Goal: Task Accomplishment & Management: Use online tool/utility

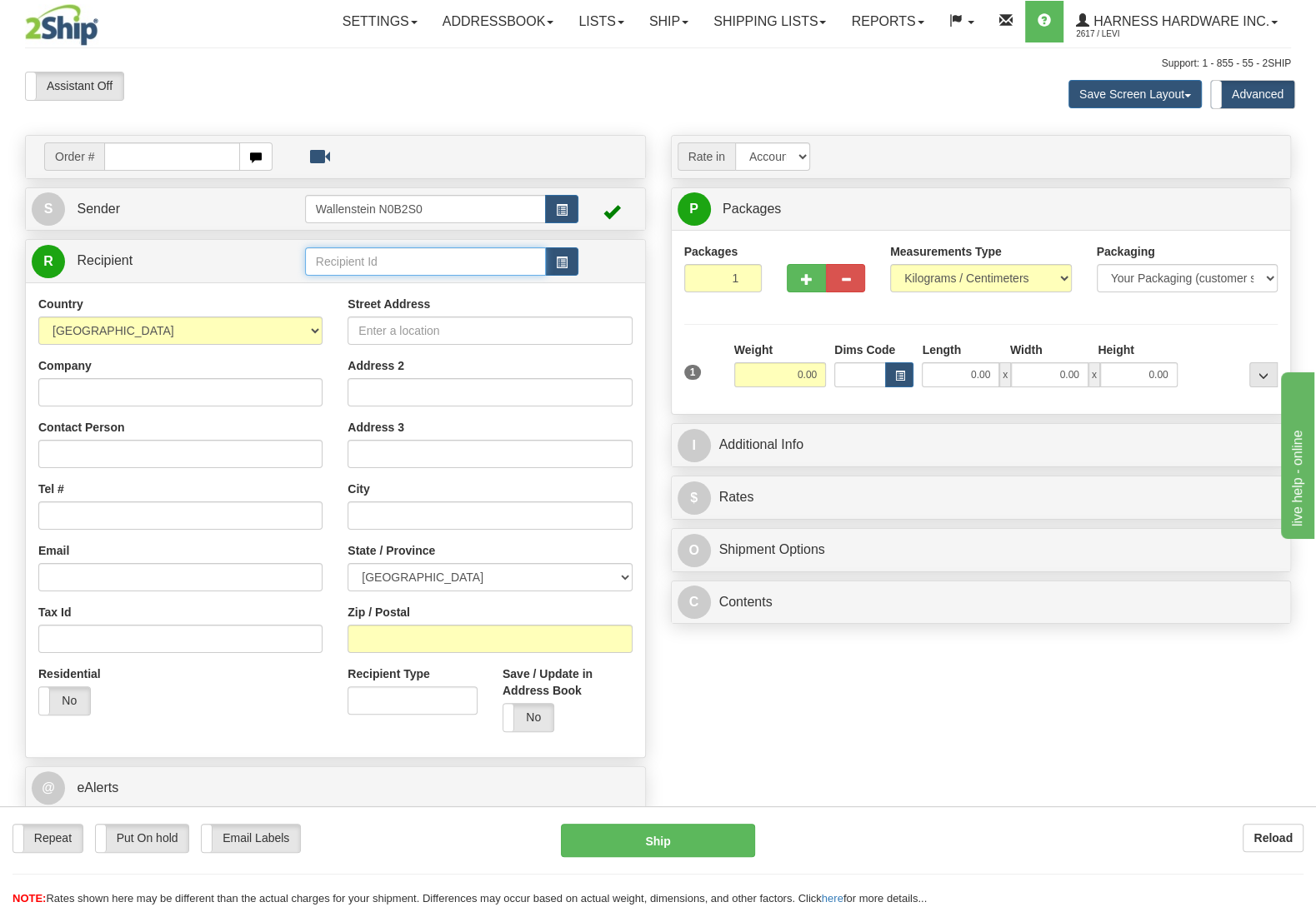
click at [532, 257] on input "text" at bounding box center [425, 260] width 240 height 28
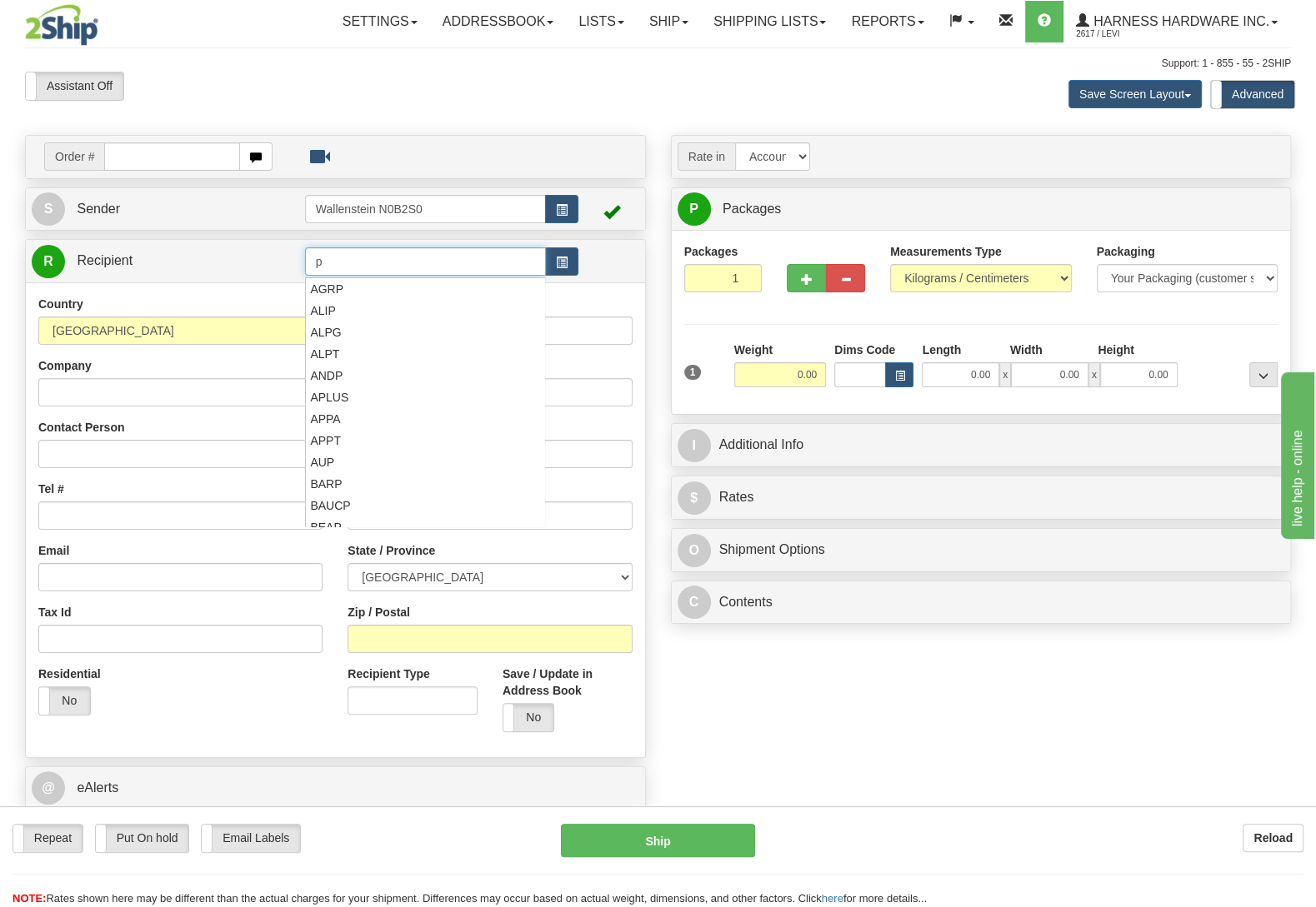
scroll to position [12, 0]
type input "p"
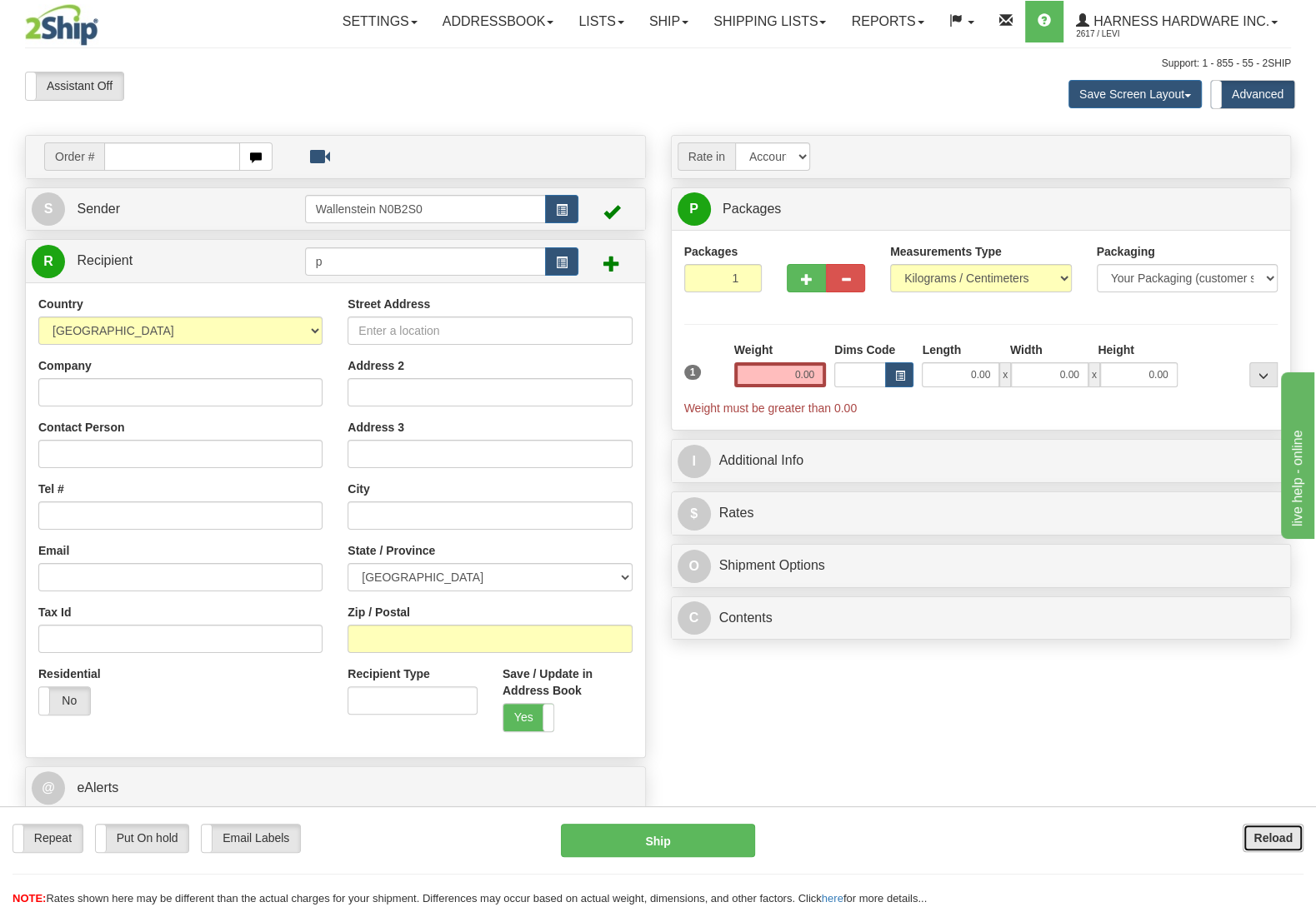
click at [1269, 827] on button "Reload" at bounding box center [1272, 837] width 61 height 28
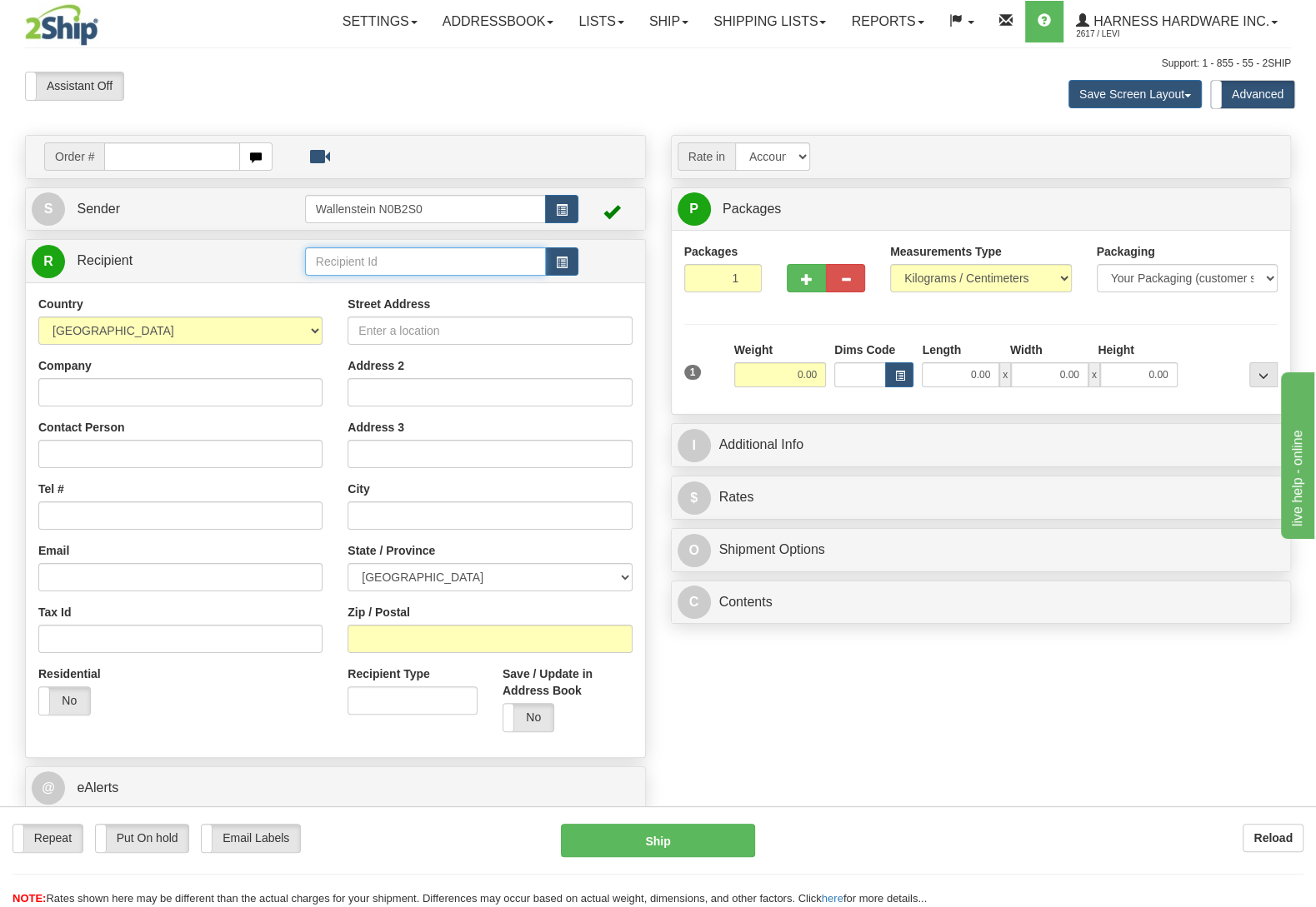
click at [340, 267] on input "text" at bounding box center [425, 260] width 240 height 28
click at [330, 294] on div "HOTN" at bounding box center [421, 288] width 223 height 18
type input "HOTN"
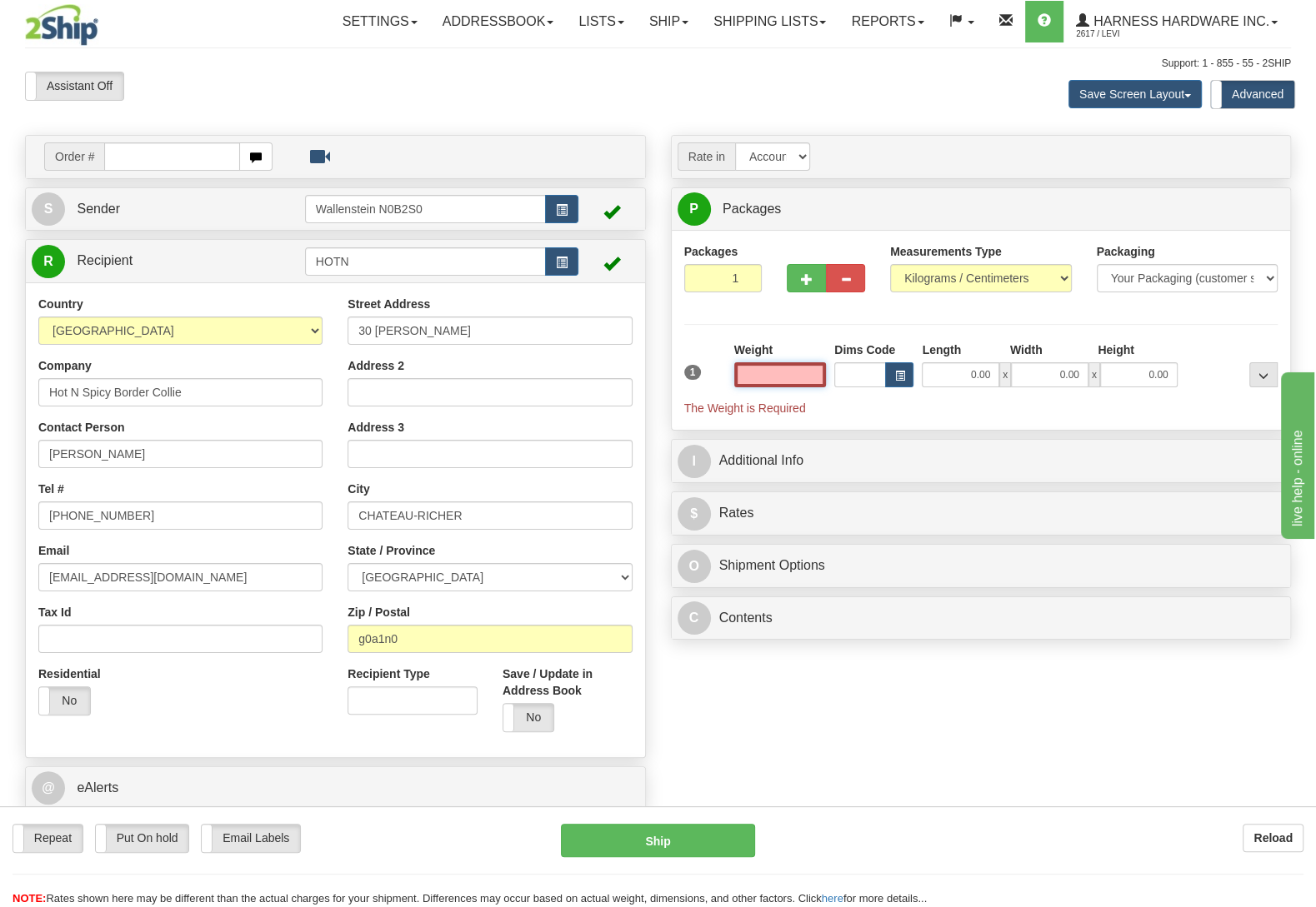
click at [797, 383] on input "text" at bounding box center [780, 375] width 91 height 25
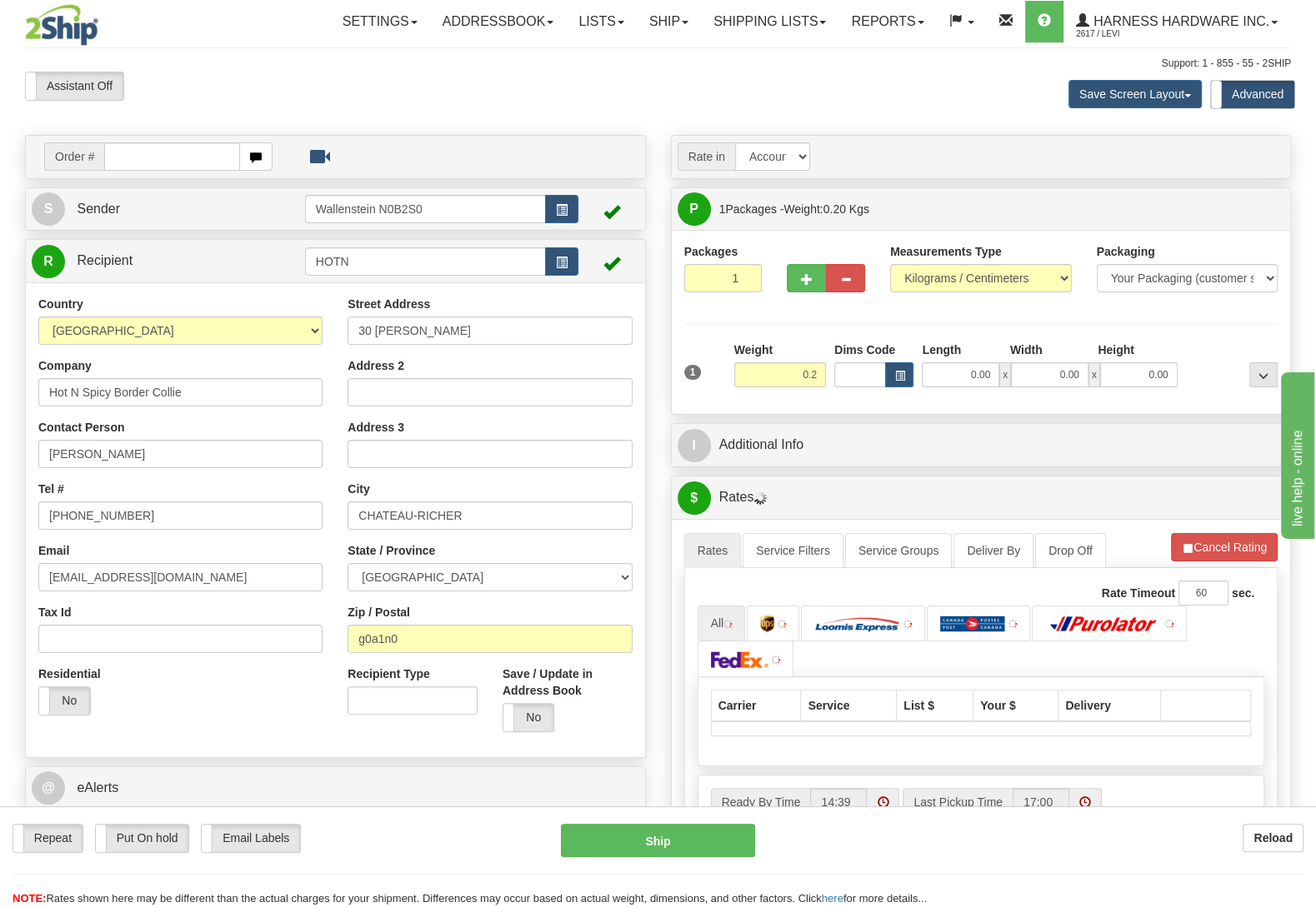
type input "0.20"
click at [1229, 365] on div at bounding box center [1231, 364] width 100 height 46
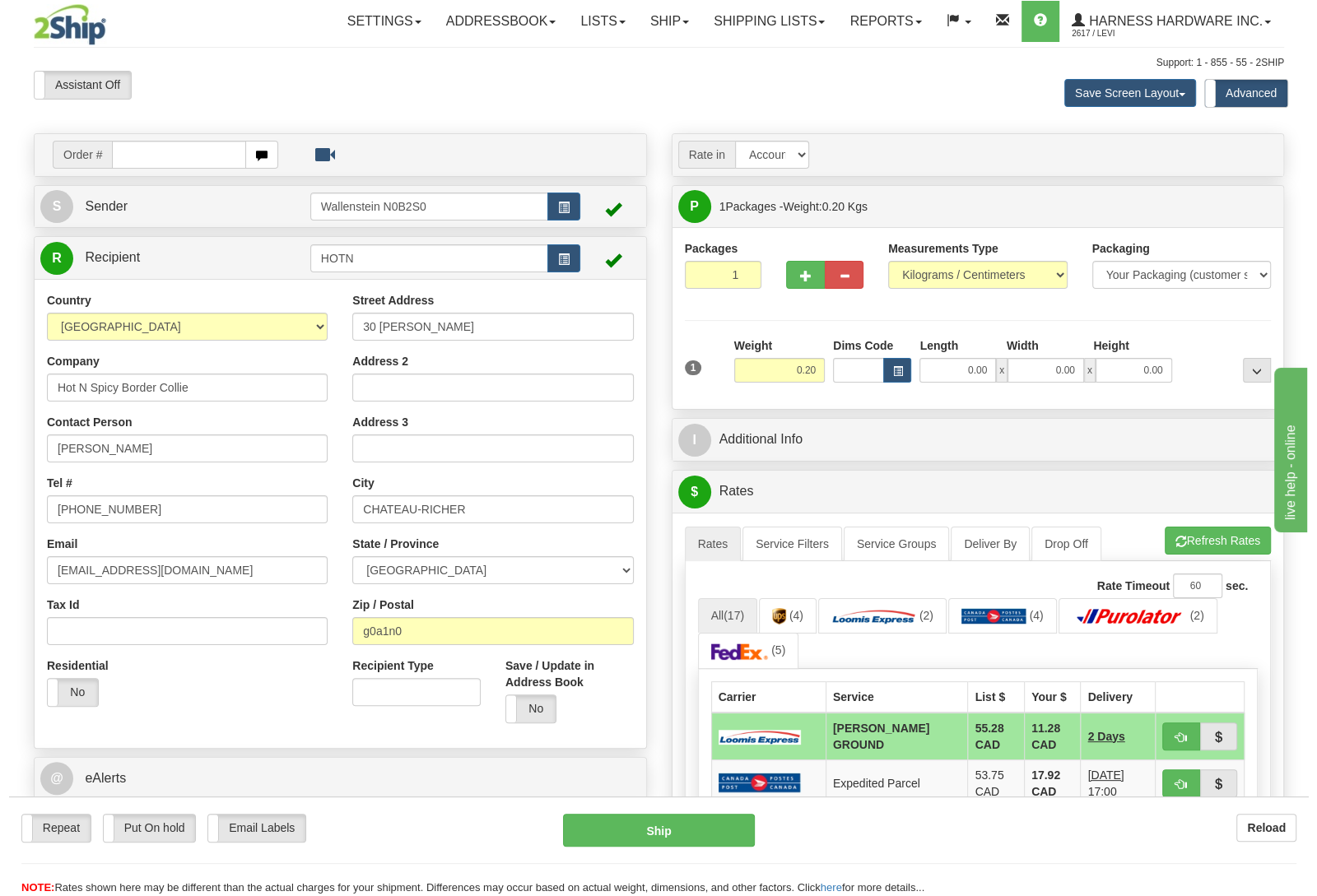
scroll to position [86, 0]
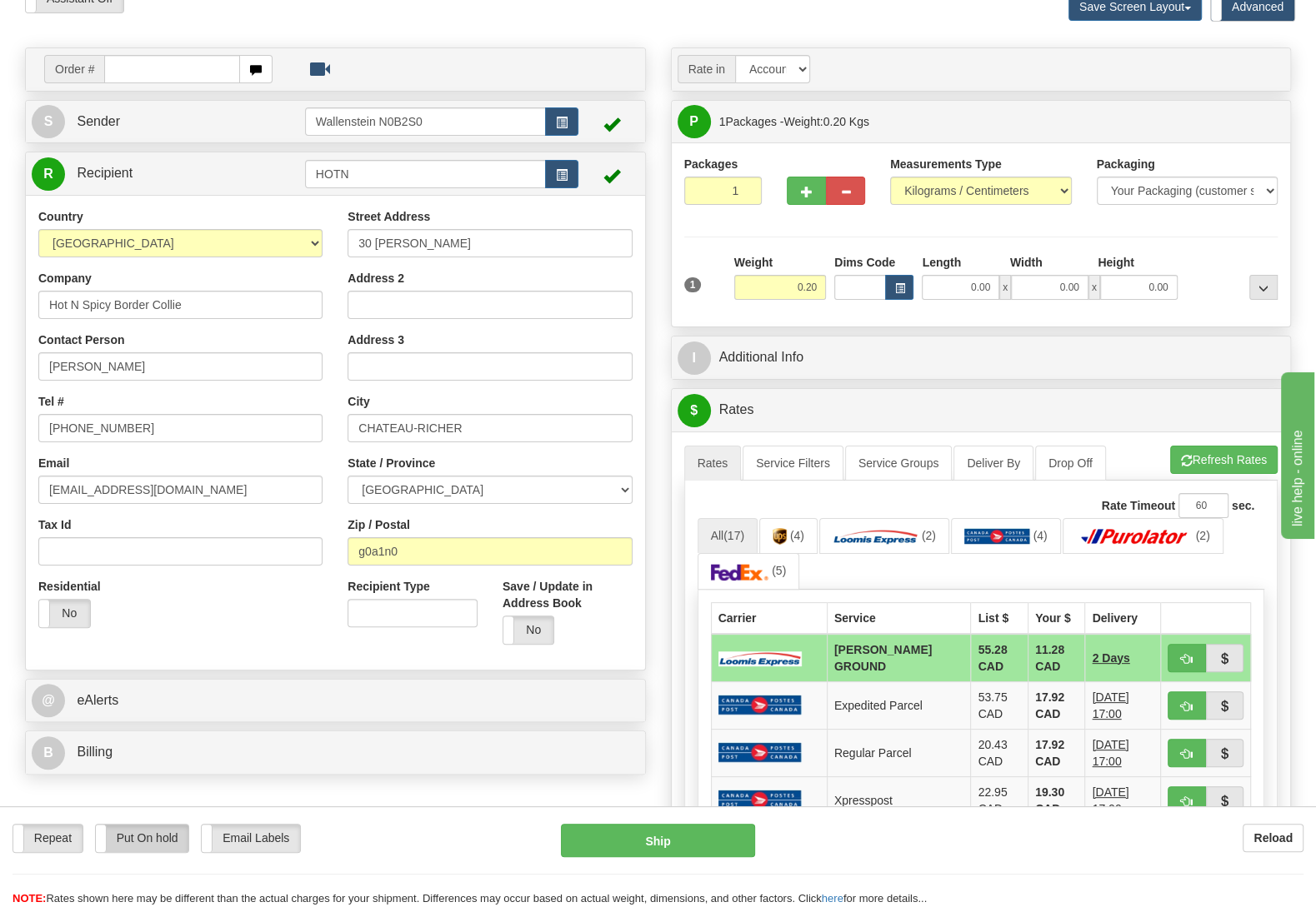
click at [147, 842] on label "Put On hold" at bounding box center [142, 838] width 93 height 28
click at [590, 847] on button "Hold" at bounding box center [658, 840] width 194 height 34
type input "DD"
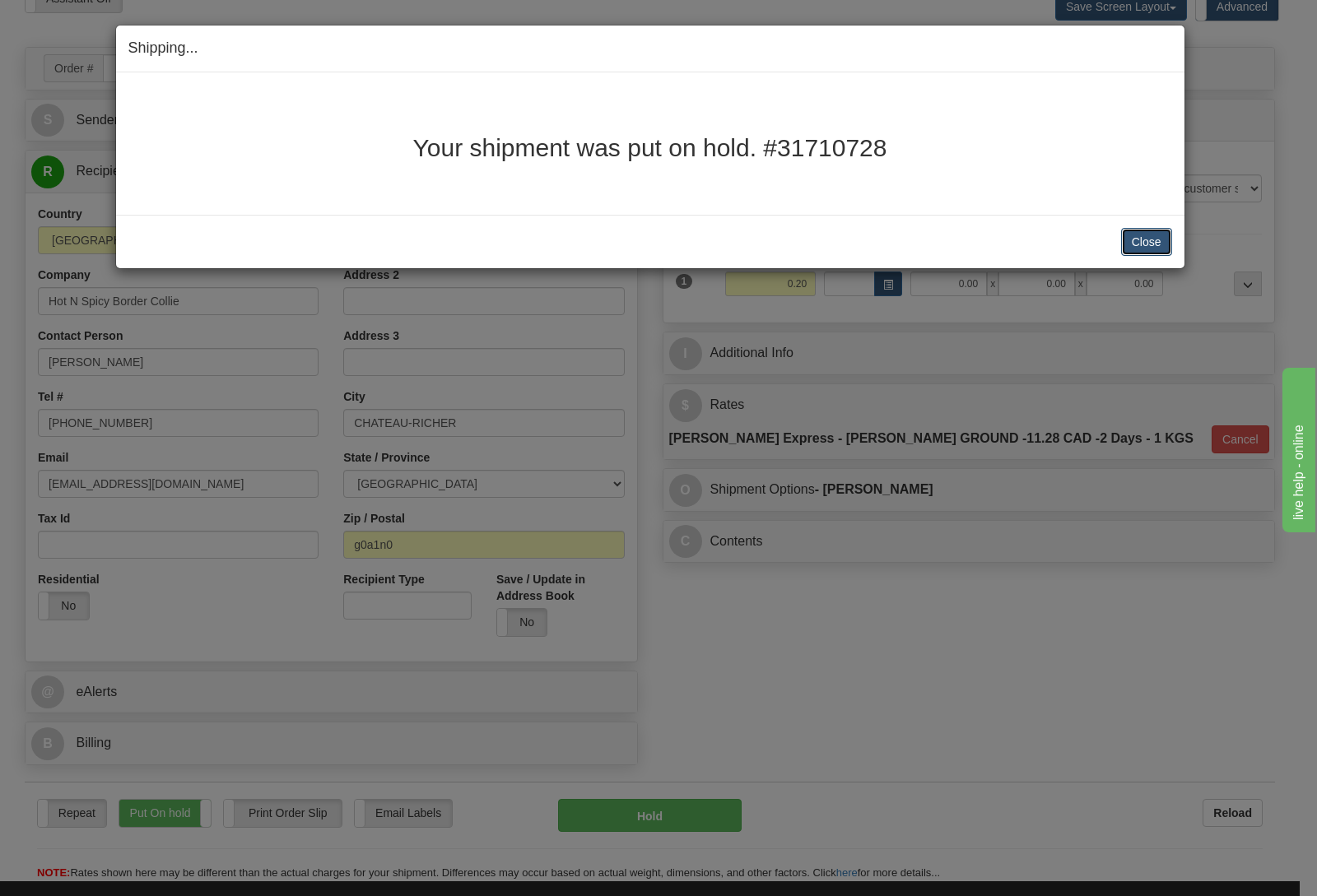
click at [1148, 237] on button "Close" at bounding box center [1146, 241] width 51 height 28
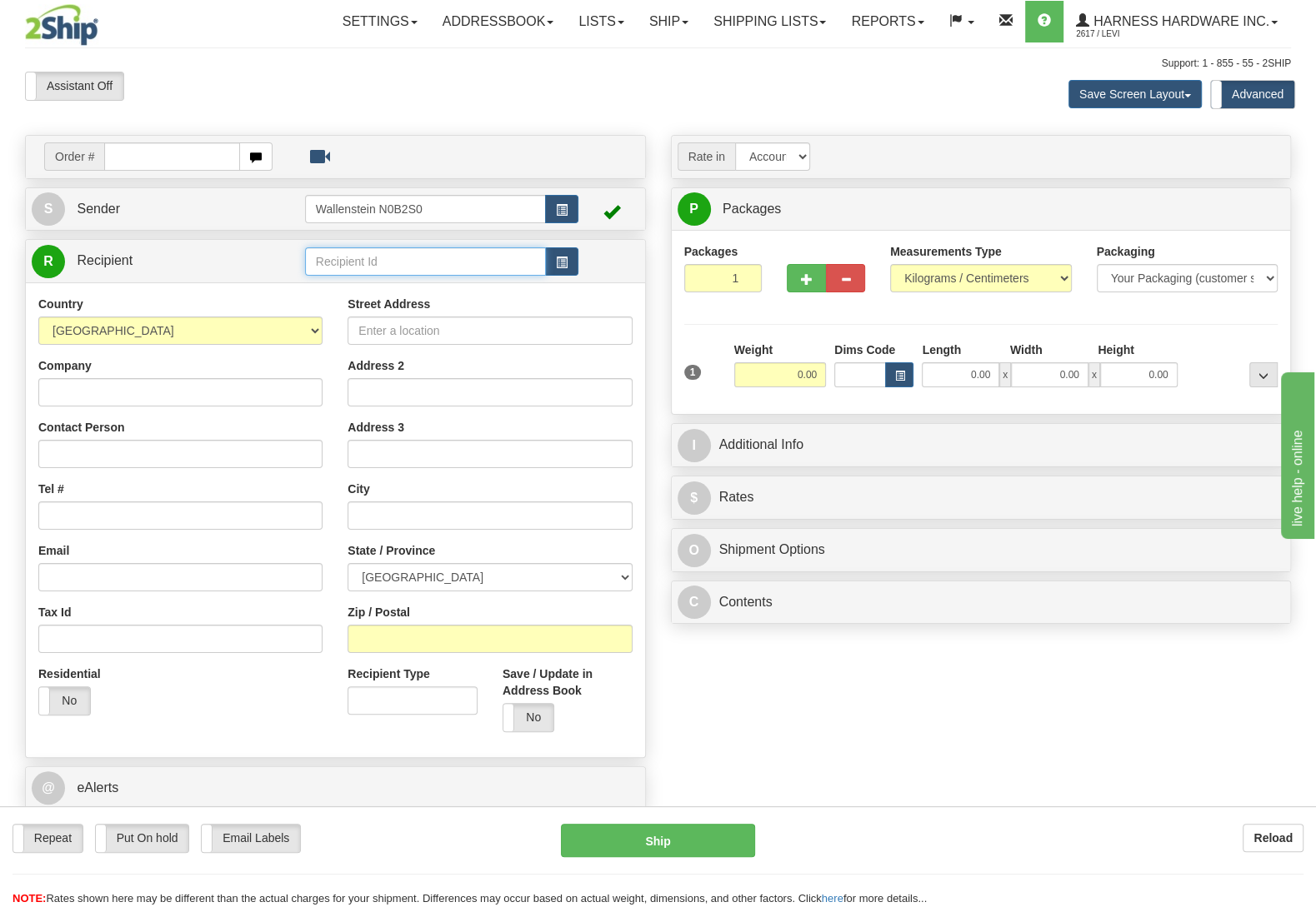
click at [460, 266] on input "text" at bounding box center [425, 260] width 240 height 28
click at [451, 284] on div "RICS" at bounding box center [421, 288] width 223 height 18
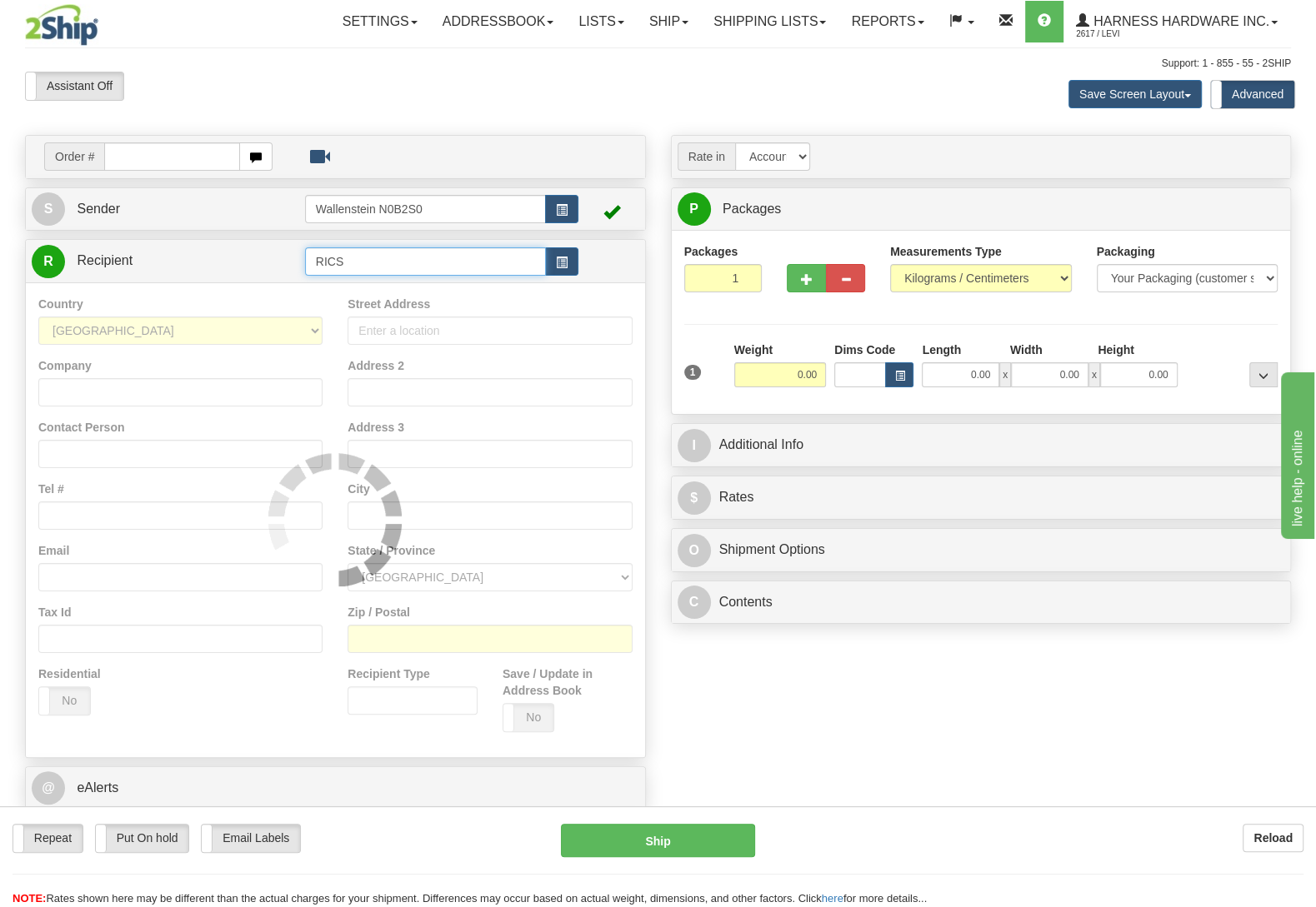
type input "RICS"
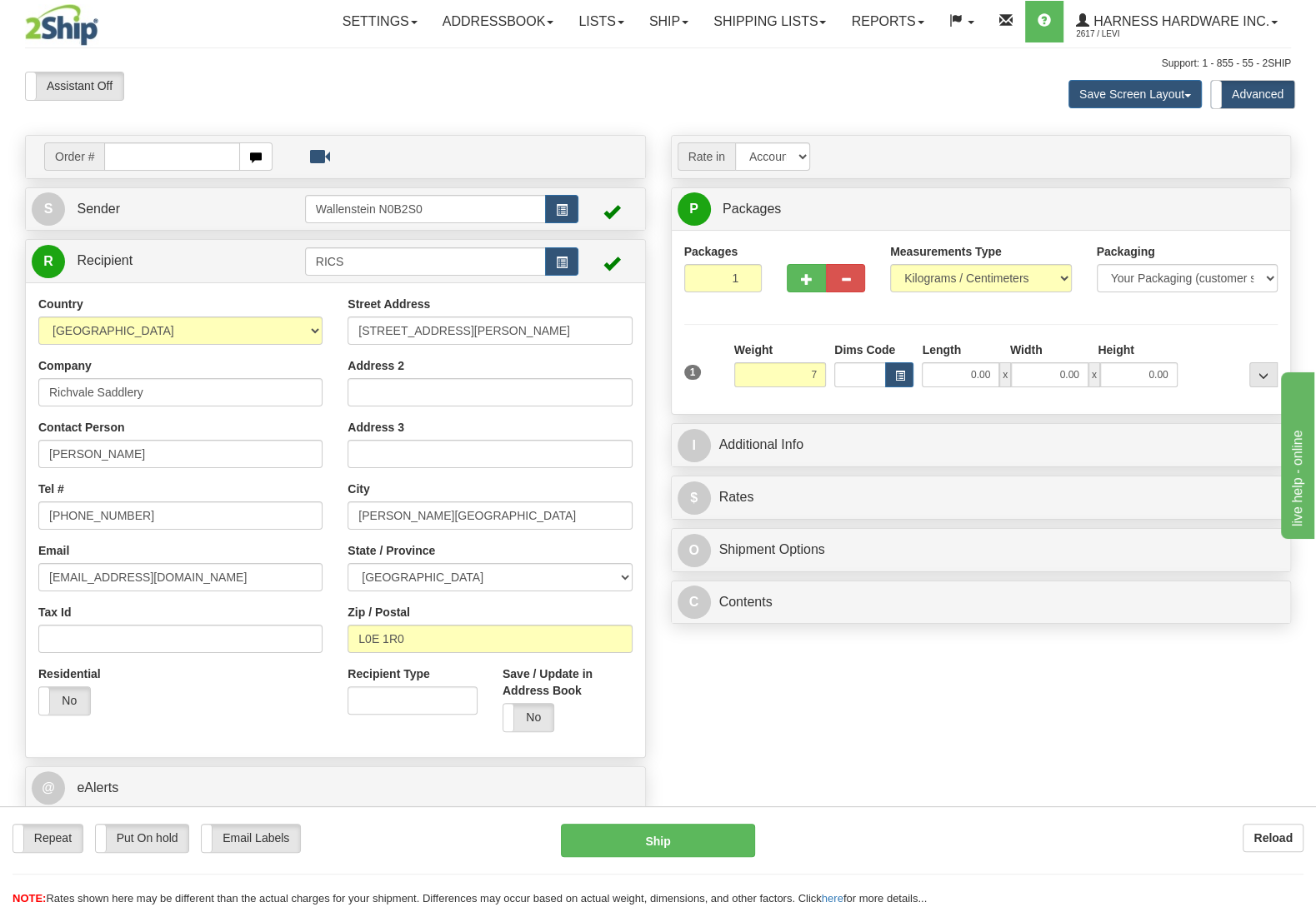
type input "7.00"
click at [1215, 354] on div at bounding box center [1231, 364] width 100 height 46
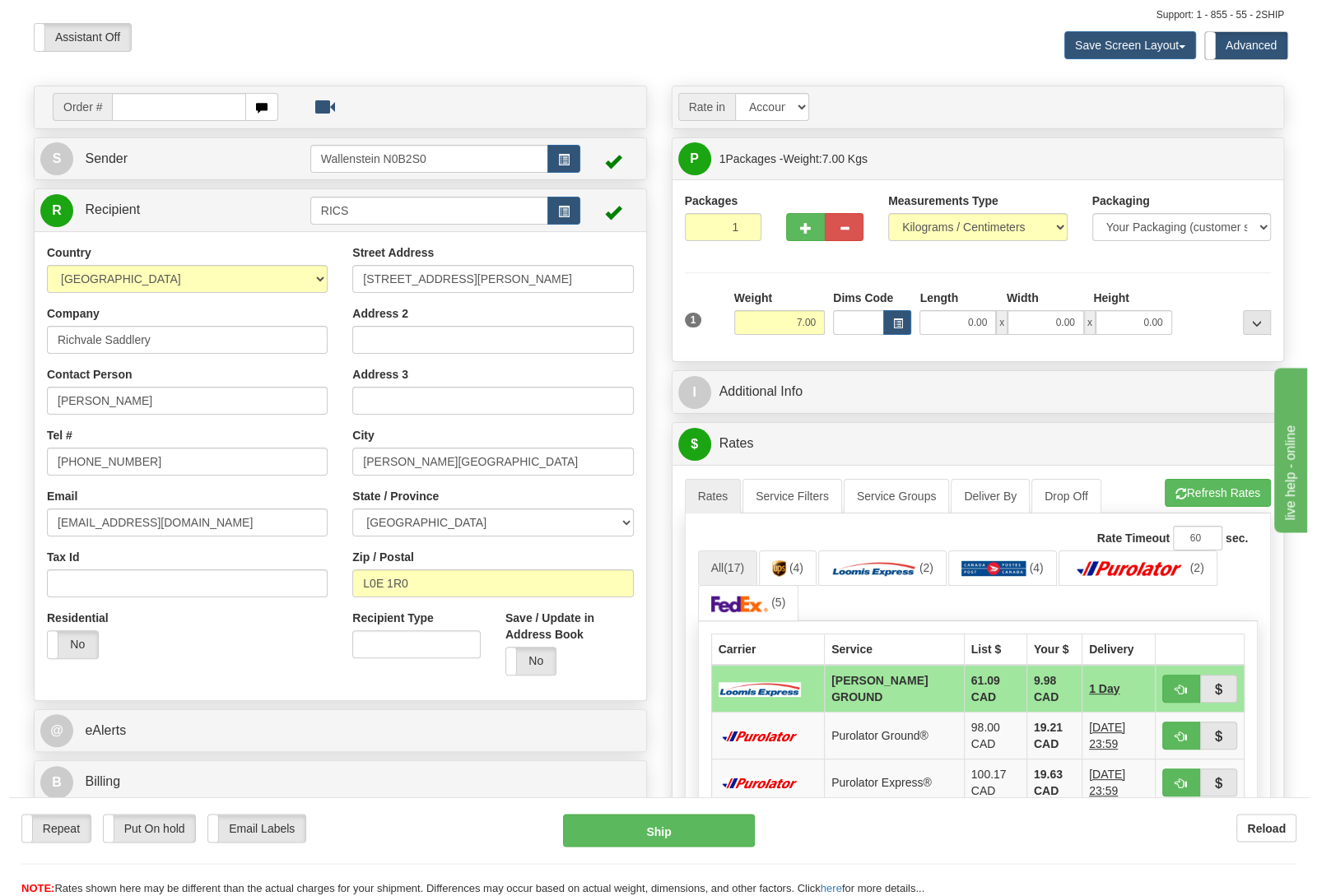
scroll to position [86, 0]
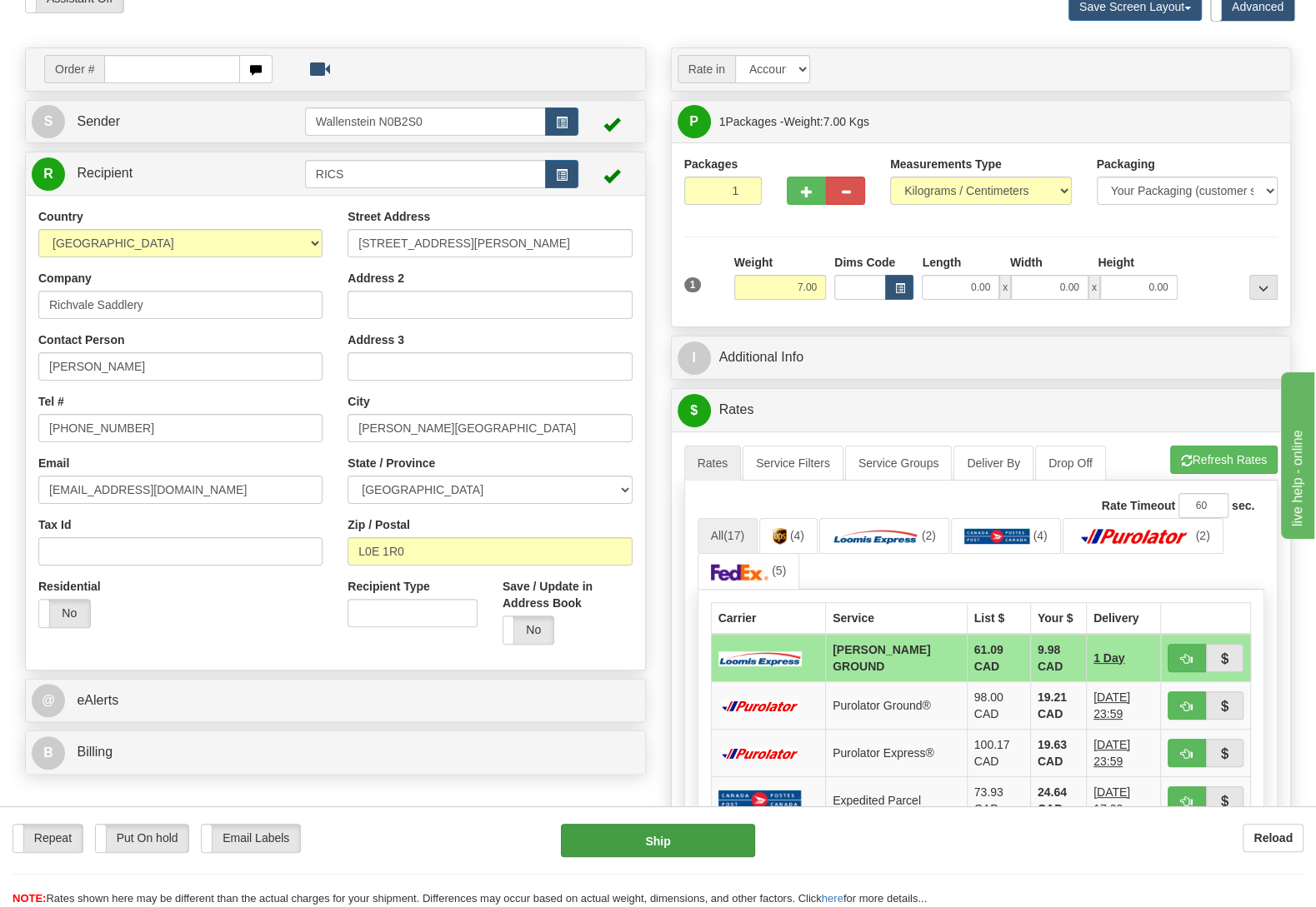
drag, startPoint x: 691, startPoint y: 859, endPoint x: 684, endPoint y: 841, distance: 19.3
click at [690, 853] on div "Repeat Repeat Put On hold Put On hold Print Order Slip Print Order Slip Email L…" at bounding box center [658, 865] width 1316 height 84
click at [679, 829] on button "Ship" at bounding box center [658, 840] width 194 height 34
type input "DD"
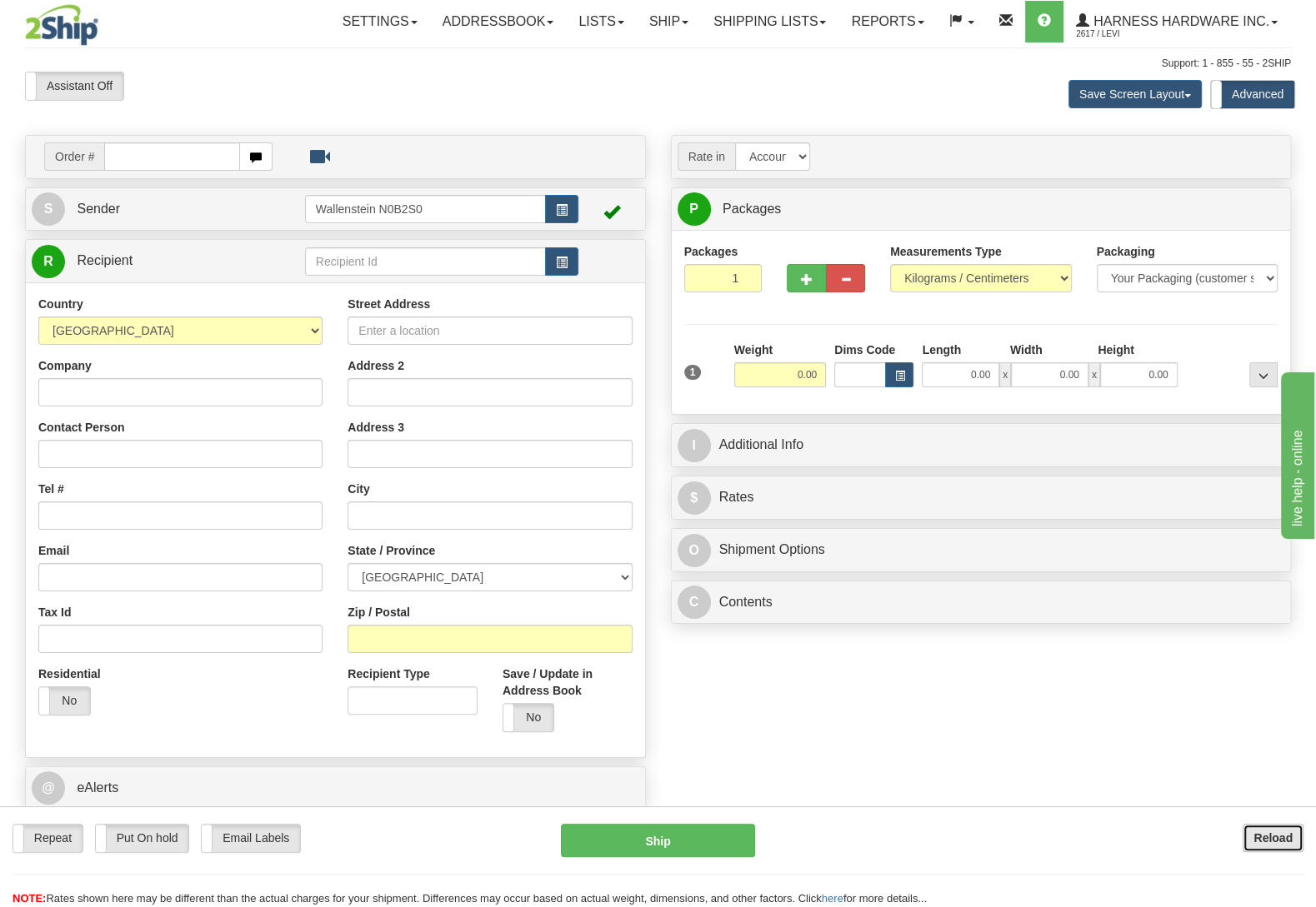
click at [1266, 845] on button "Reload" at bounding box center [1272, 837] width 61 height 28
click at [310, 287] on div "MOUM" at bounding box center [421, 288] width 223 height 18
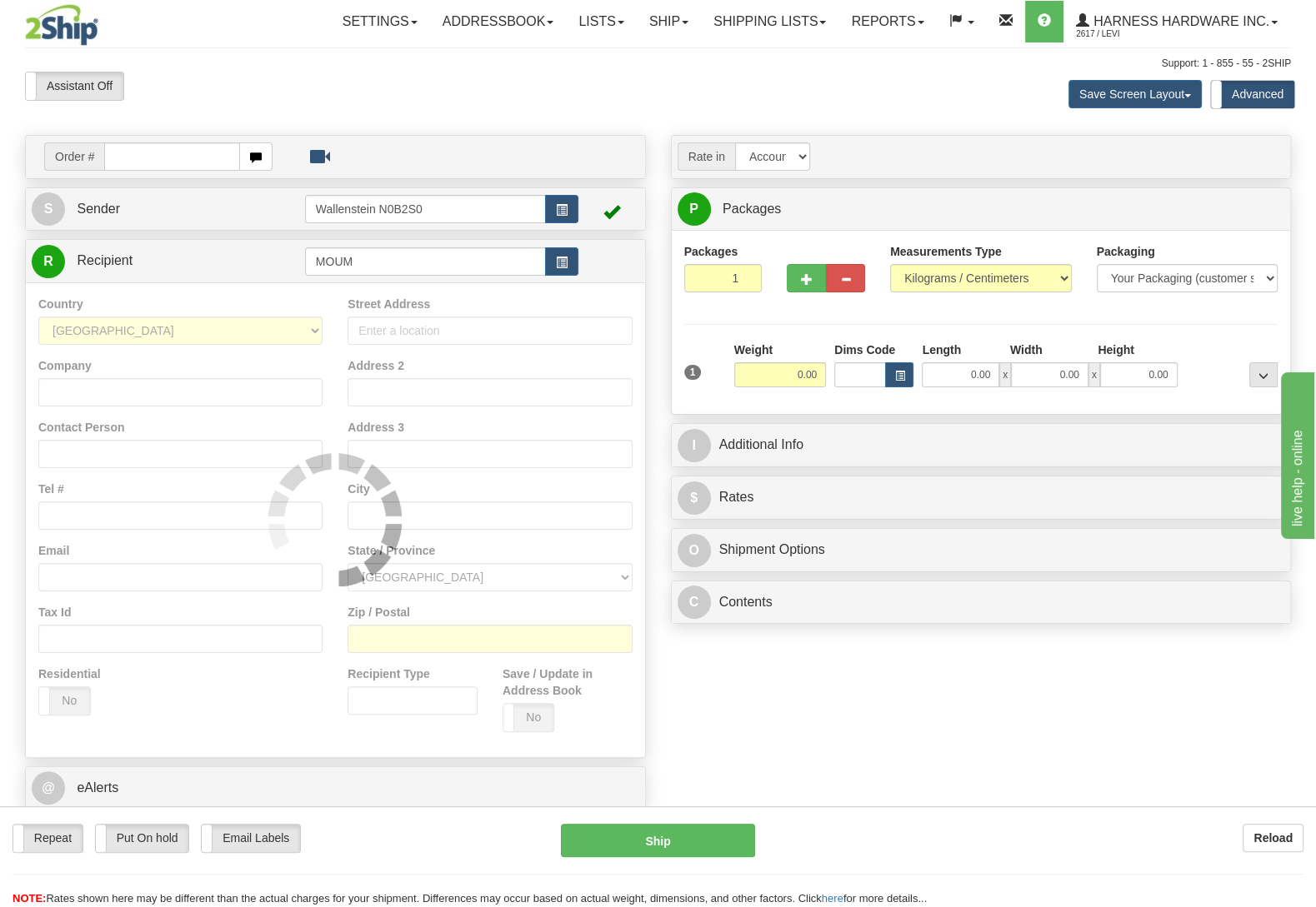
type input "MOUM"
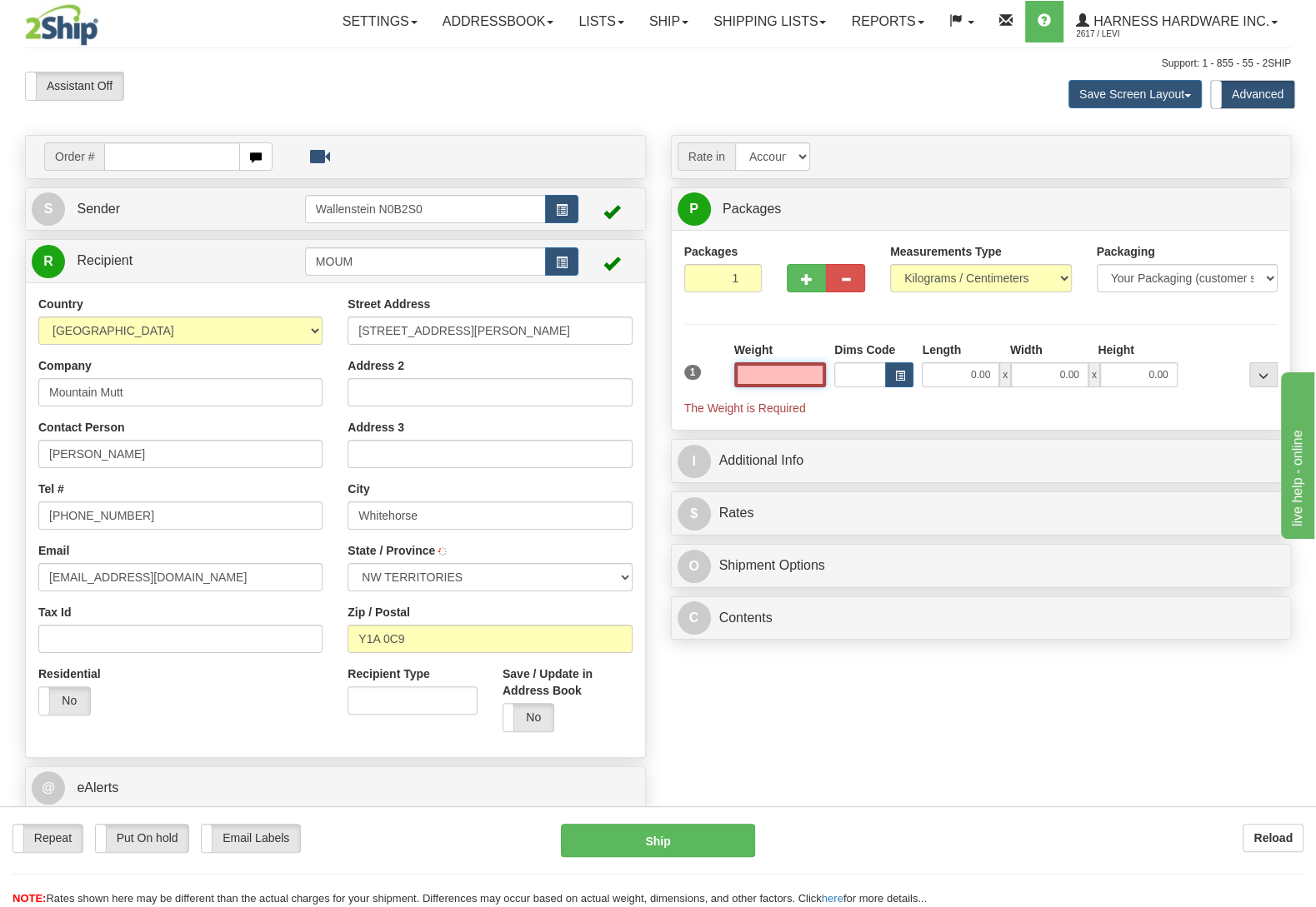
type input "WHITEHORSE"
select select "YT"
type input "0.00"
drag, startPoint x: 449, startPoint y: 329, endPoint x: 360, endPoint y: 334, distance: 89.1
click at [360, 334] on input "[STREET_ADDRESS][PERSON_NAME]" at bounding box center [489, 330] width 285 height 28
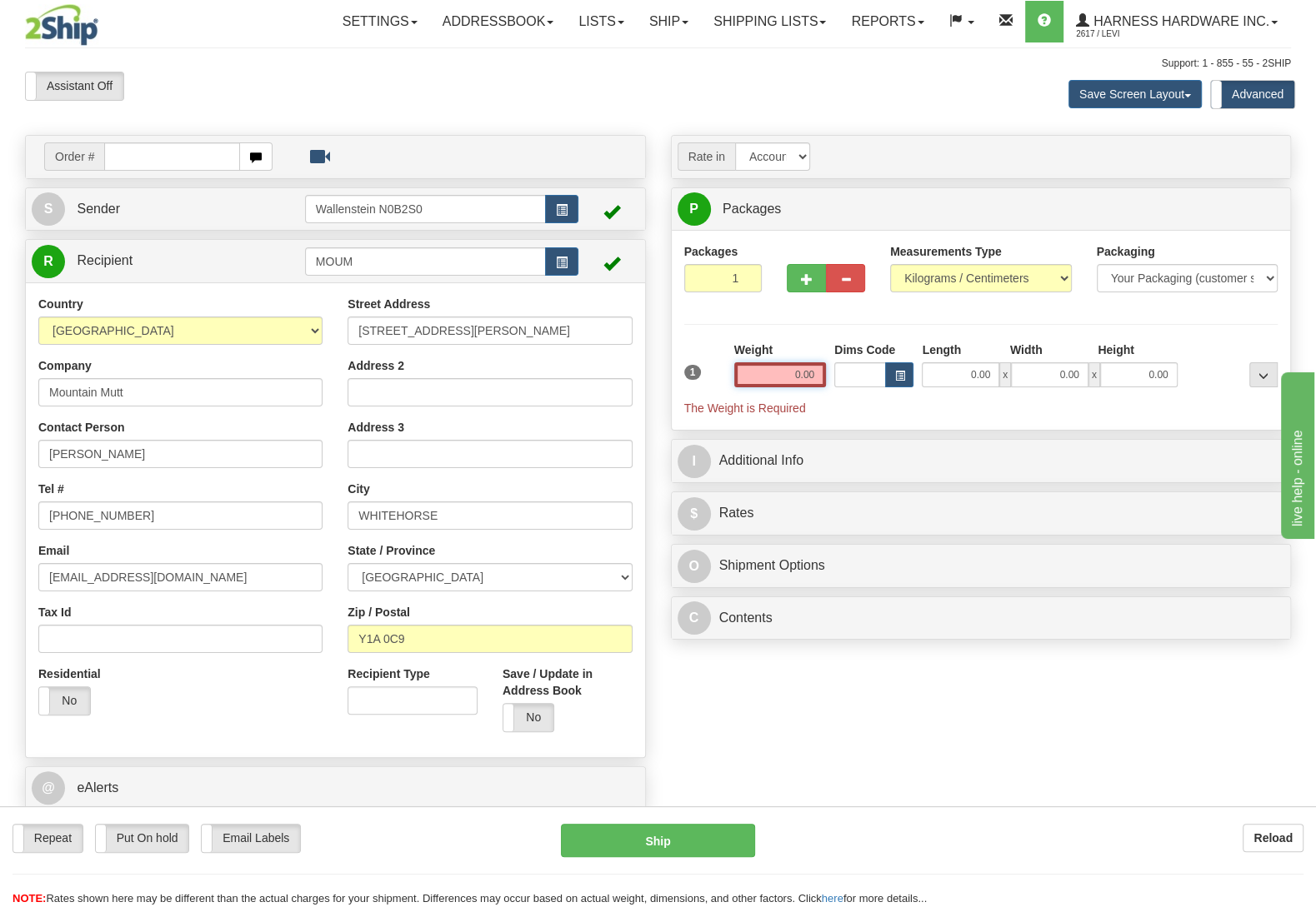
click at [755, 371] on input "0.00" at bounding box center [780, 375] width 91 height 25
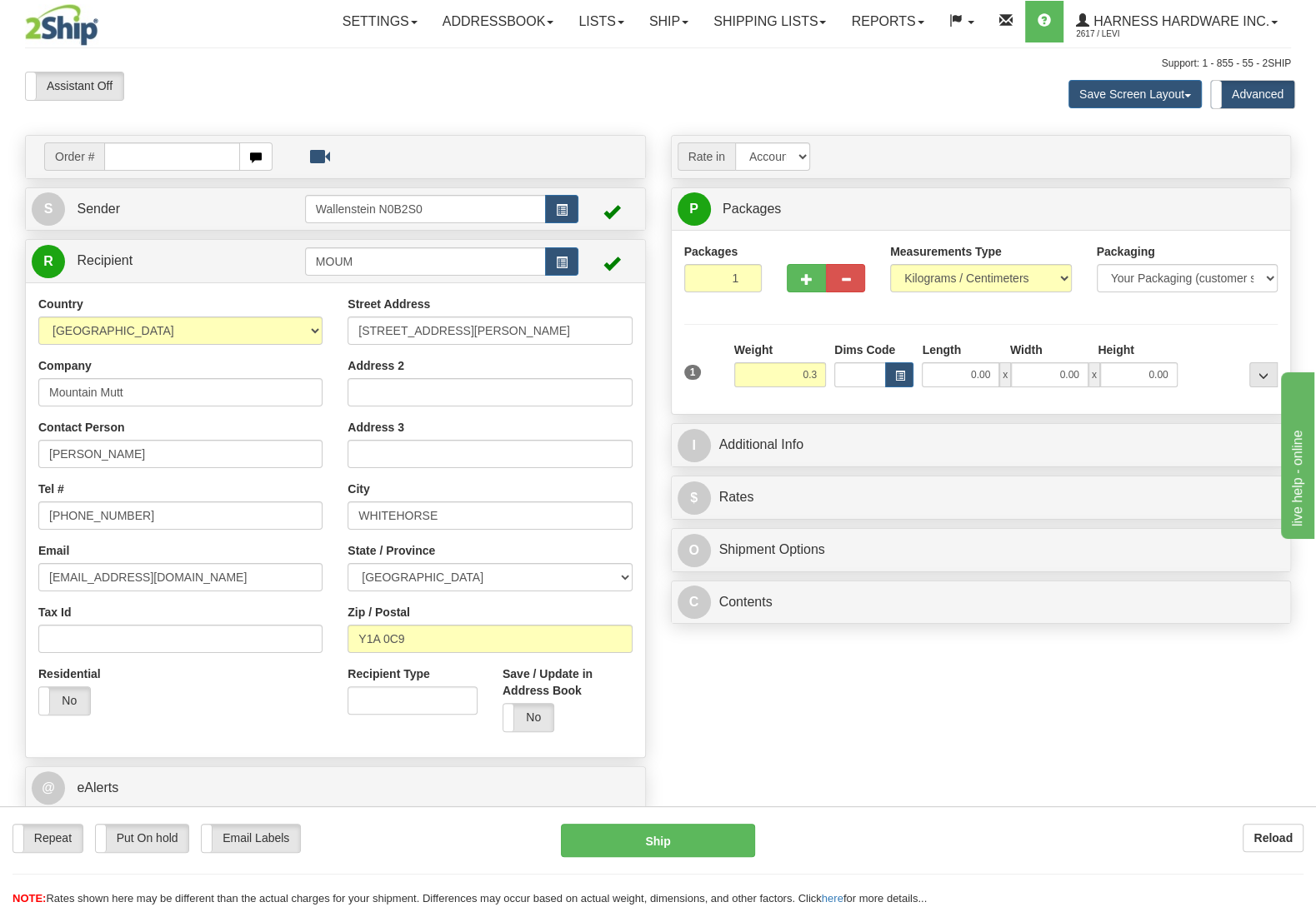
type input "0.30"
click at [1236, 362] on div at bounding box center [1231, 364] width 100 height 46
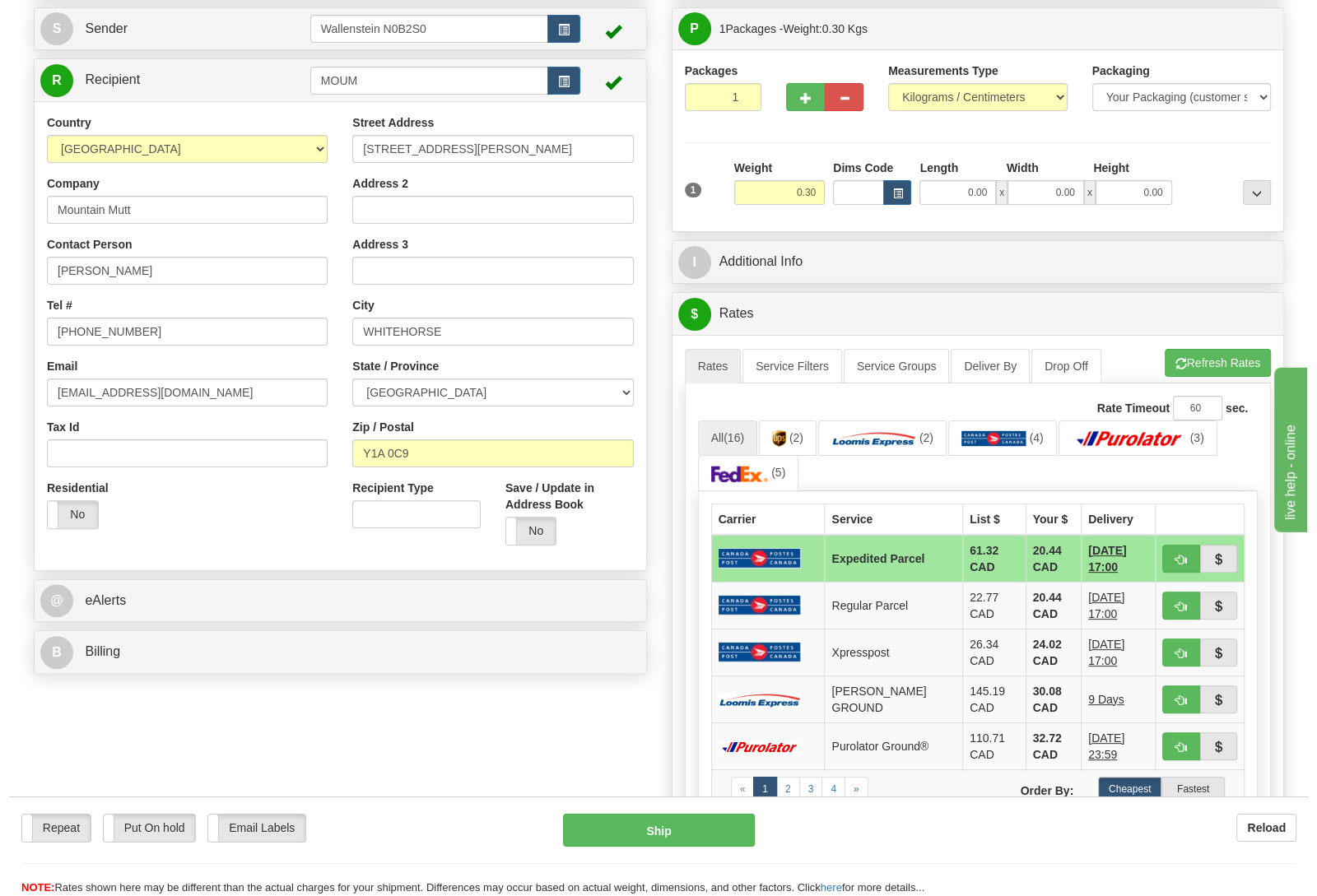
scroll to position [173, 0]
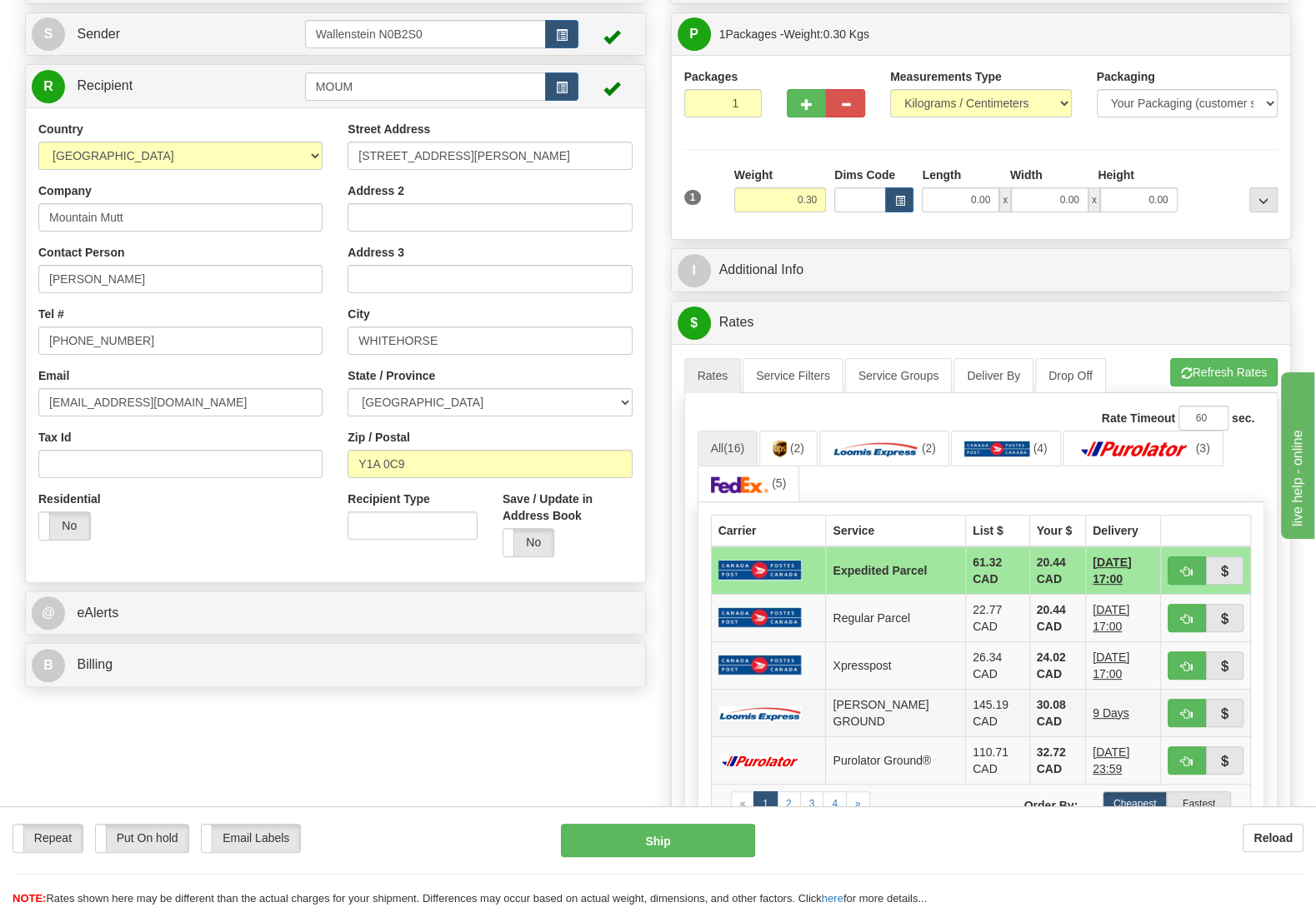
click at [826, 704] on td at bounding box center [768, 712] width 115 height 47
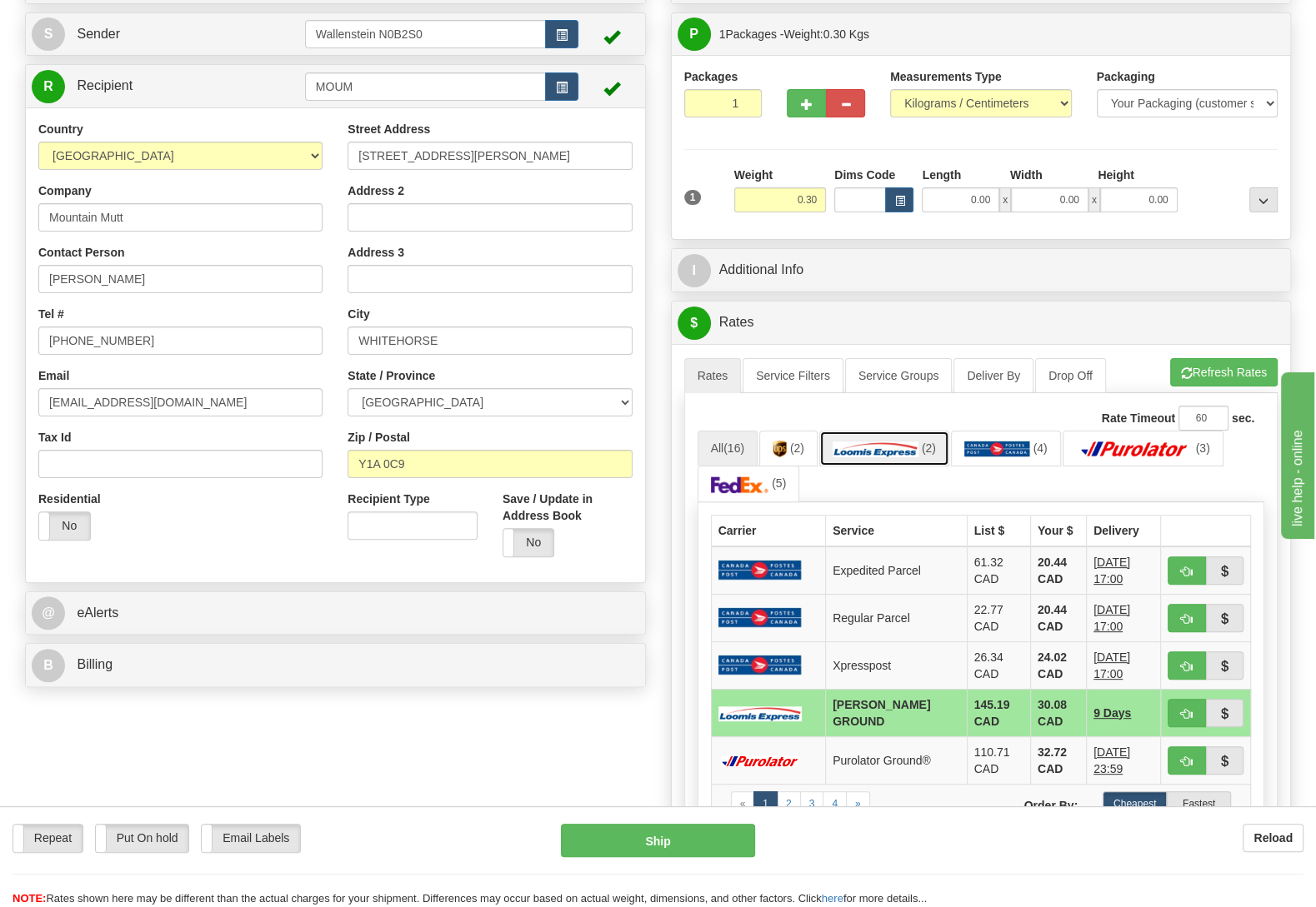
click at [869, 449] on img at bounding box center [875, 449] width 86 height 16
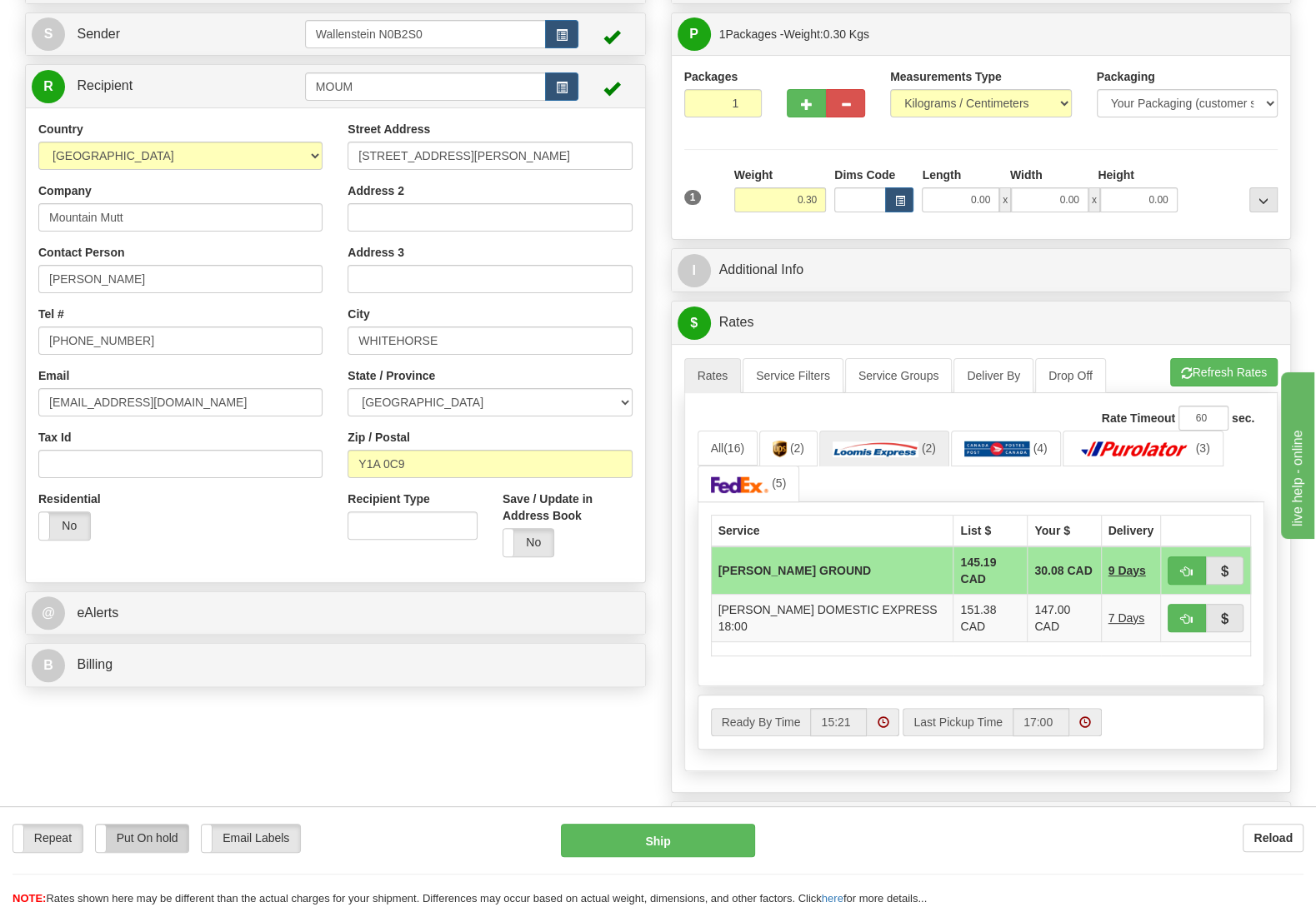
click at [174, 842] on label "Put On hold" at bounding box center [142, 838] width 93 height 28
click at [579, 838] on button "Hold" at bounding box center [658, 840] width 194 height 34
type input "DD"
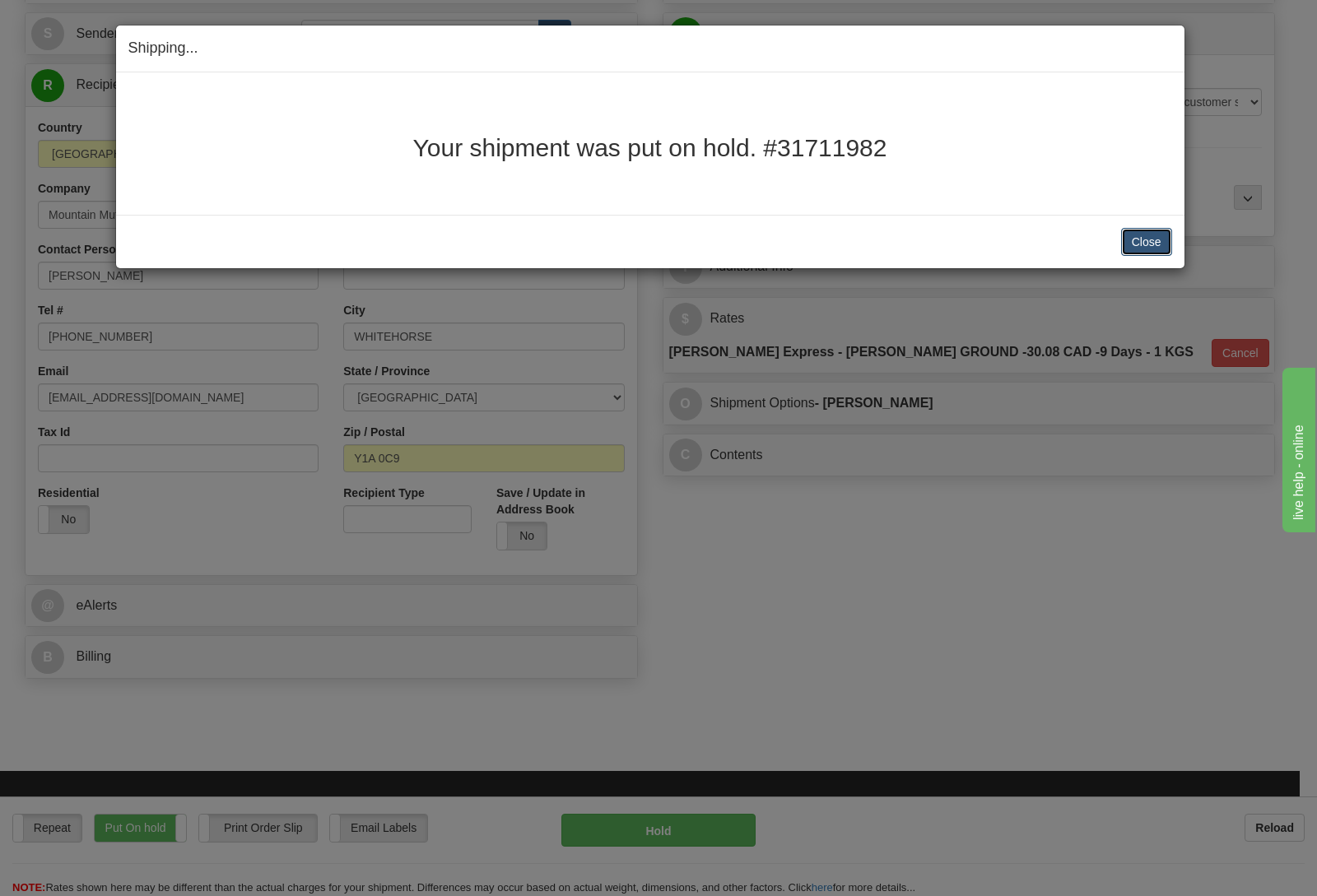
click at [1131, 234] on button "Close" at bounding box center [1146, 241] width 51 height 28
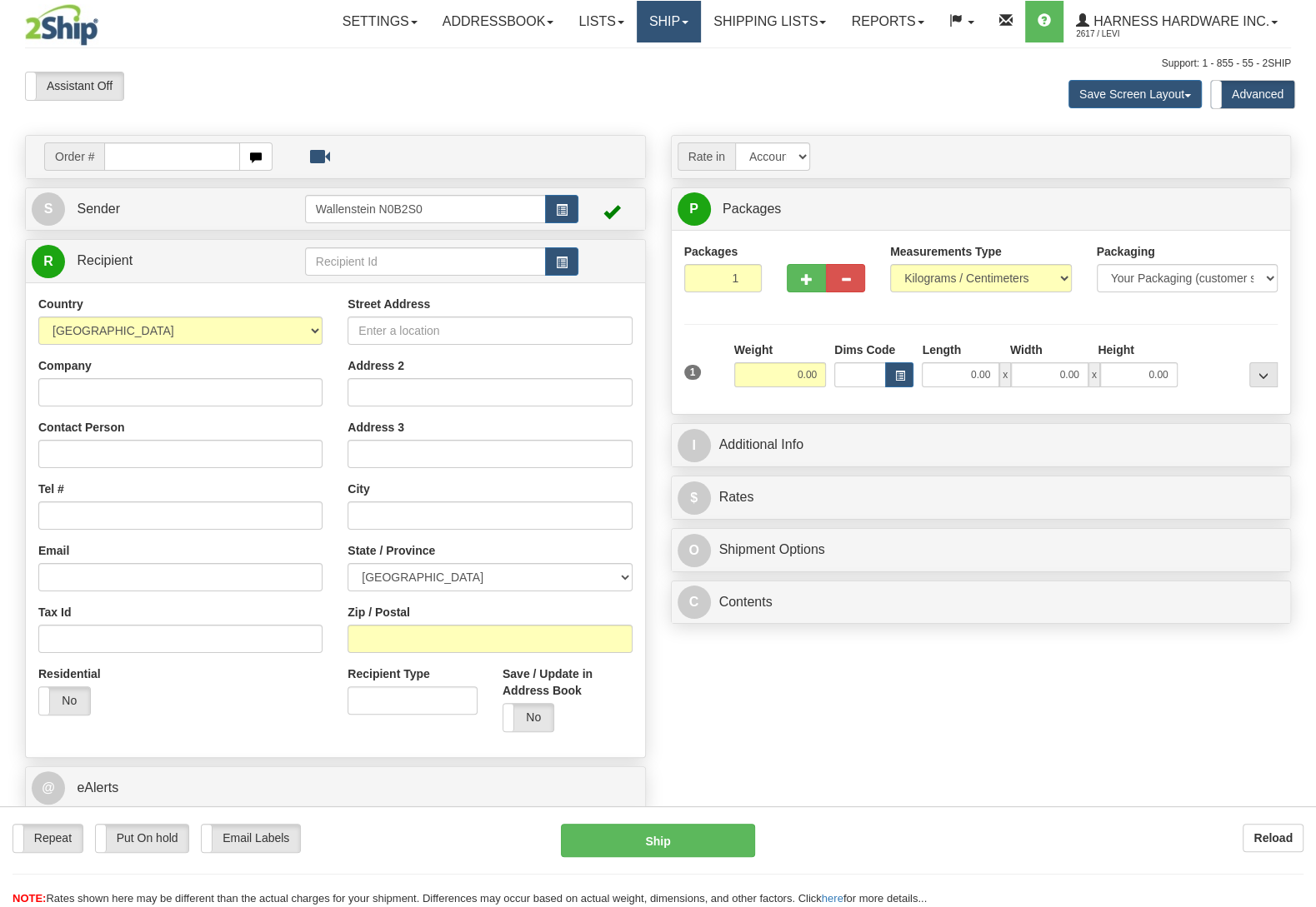
click at [654, 38] on link "Ship" at bounding box center [668, 21] width 64 height 41
click at [646, 78] on span "OnHold / Order Queue" at bounding box center [625, 80] width 117 height 13
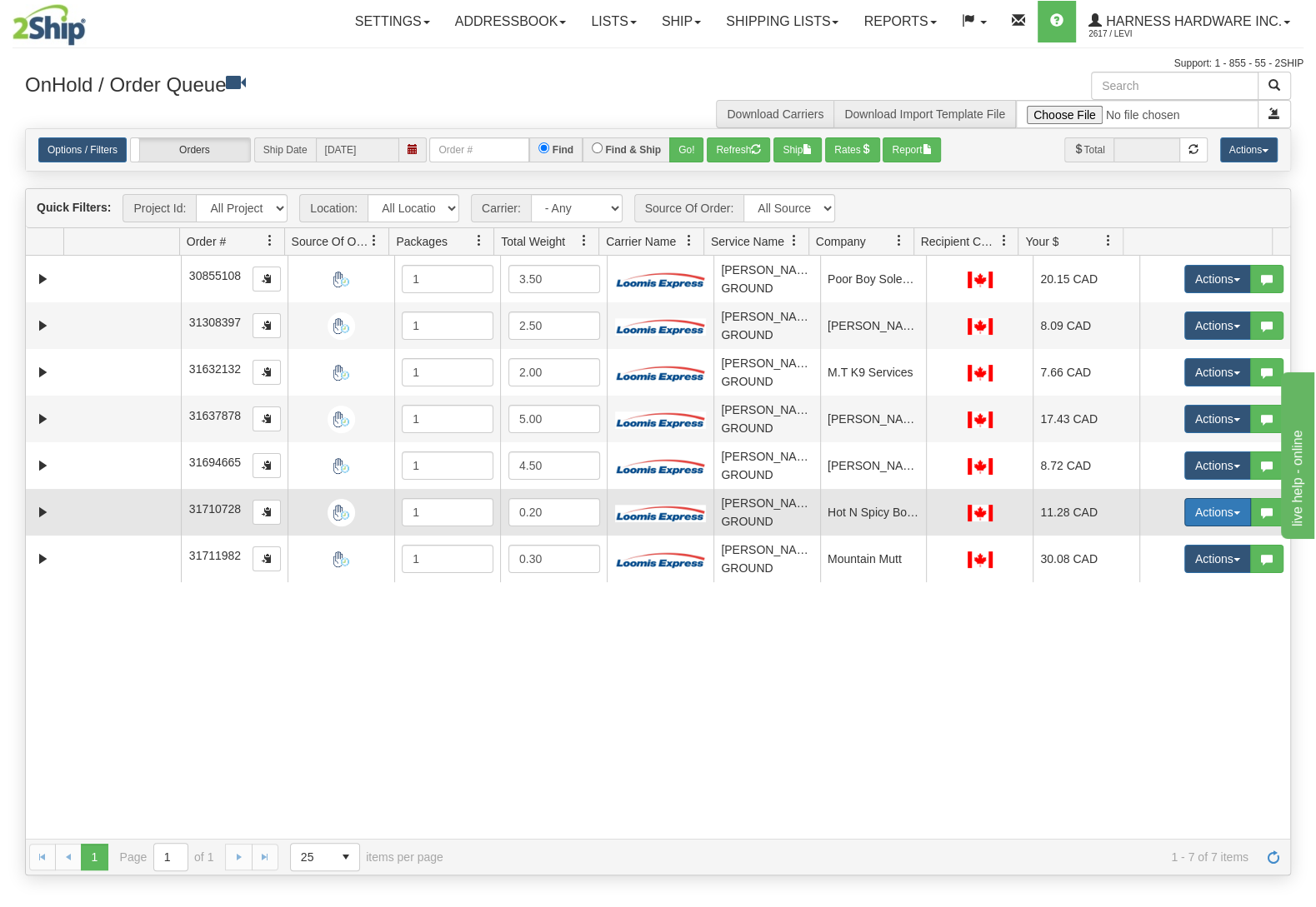
click at [1204, 521] on button "Actions" at bounding box center [1217, 511] width 66 height 28
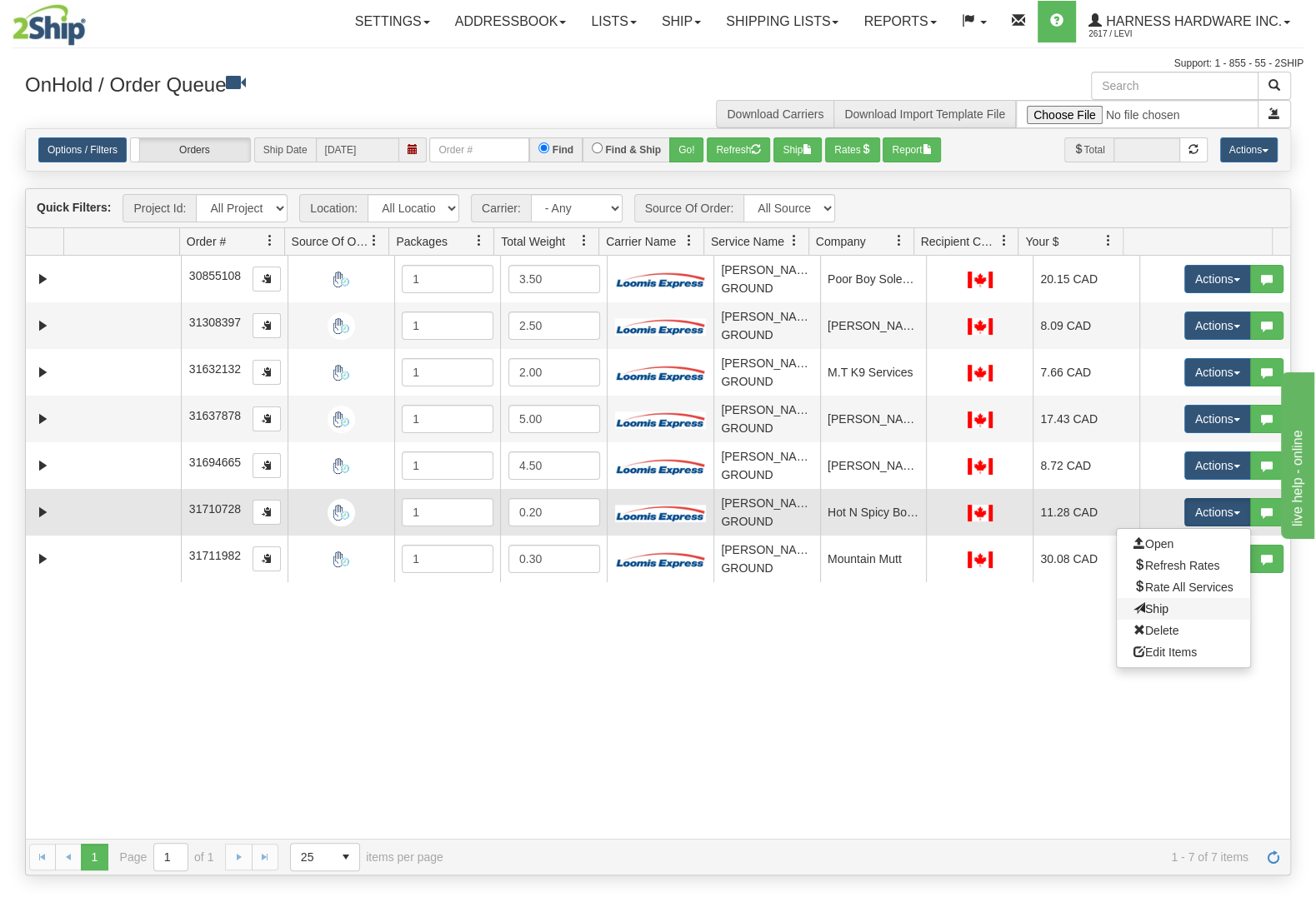
click at [1172, 616] on link "Ship" at bounding box center [1182, 608] width 134 height 22
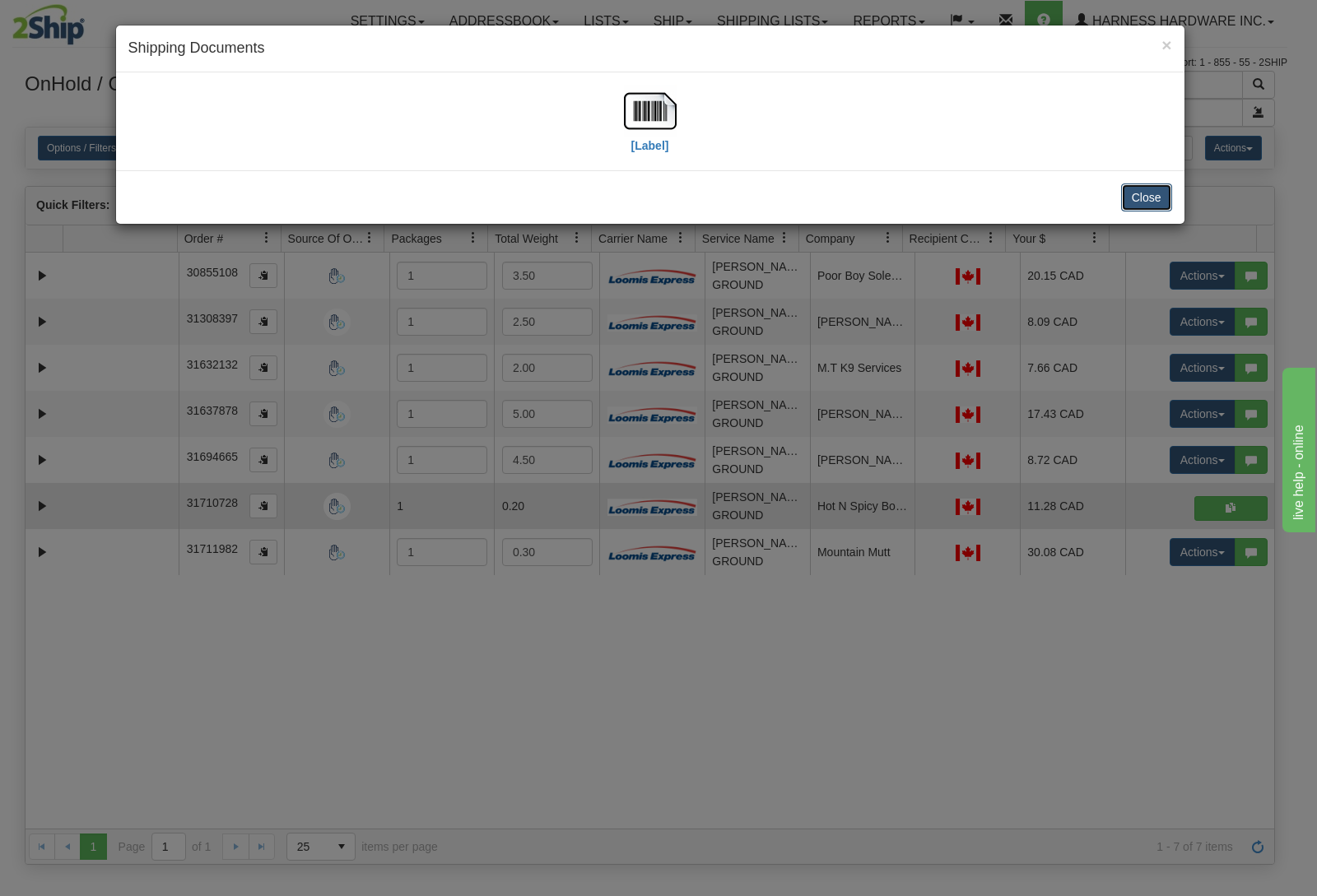
click at [1142, 201] on button "Close" at bounding box center [1146, 196] width 51 height 28
